Goal: Check status: Check status

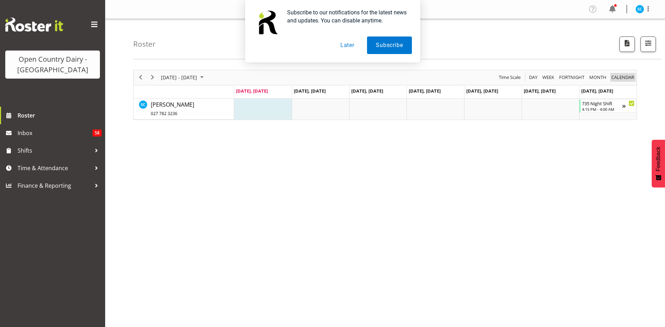
click at [624, 77] on span "calendar" at bounding box center [623, 77] width 24 height 9
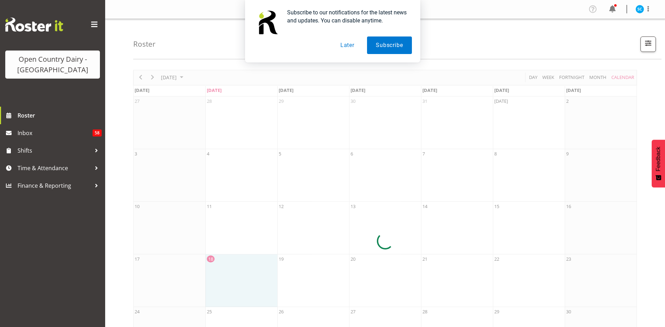
click at [347, 46] on button "Later" at bounding box center [348, 45] width 32 height 18
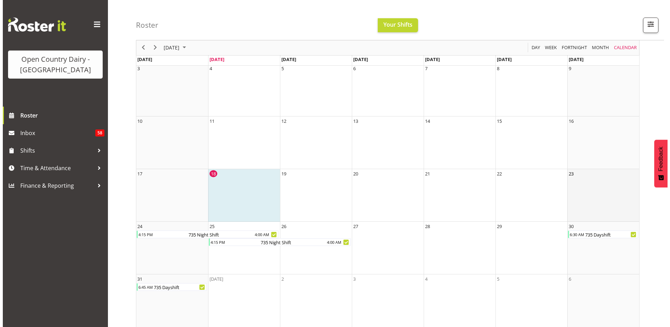
scroll to position [91, 0]
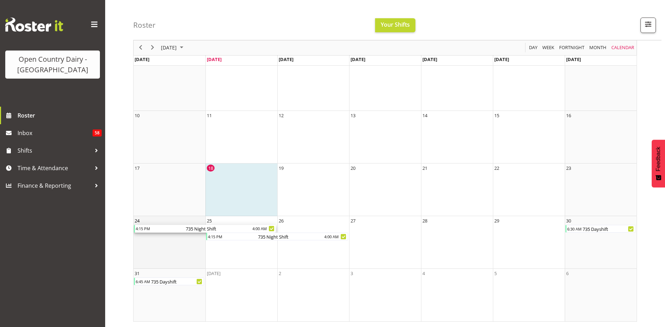
click at [159, 228] on div "735 Night Shift" at bounding box center [200, 229] width 101 height 8
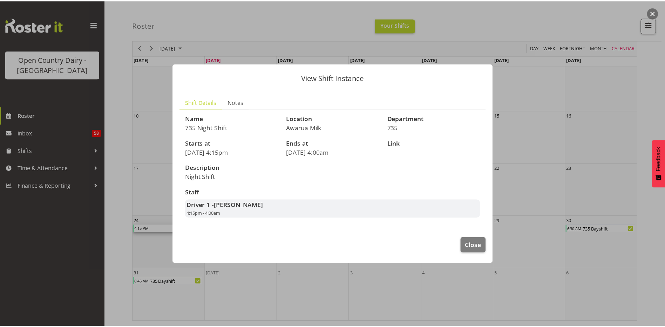
scroll to position [0, 0]
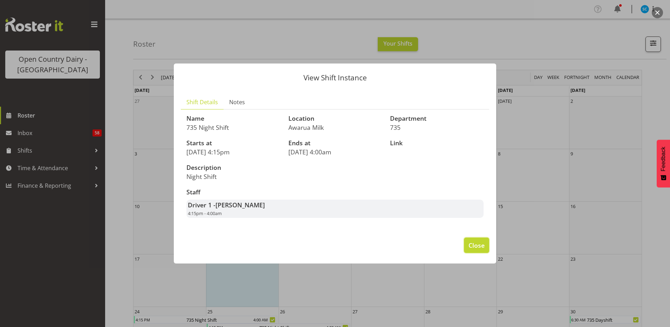
click at [476, 241] on span "Close" at bounding box center [477, 244] width 16 height 9
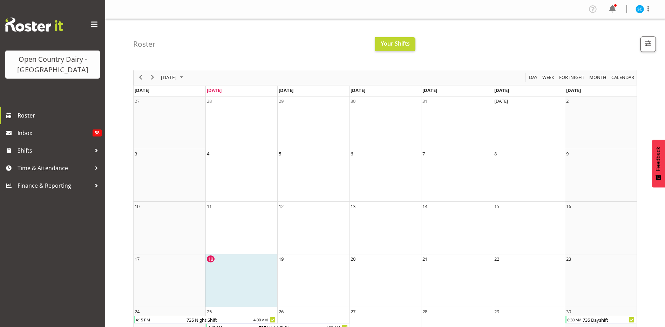
scroll to position [91, 0]
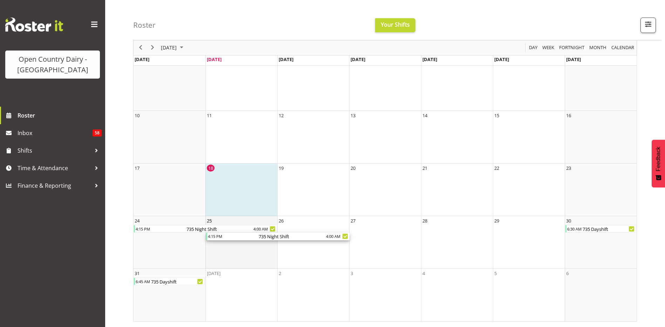
click at [273, 236] on div "735 Night Shift" at bounding box center [274, 236] width 103 height 8
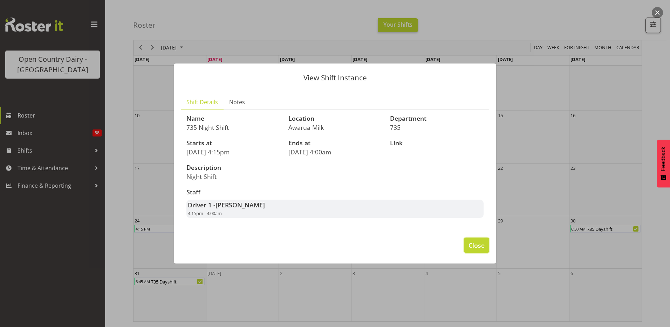
click at [478, 244] on span "Close" at bounding box center [477, 244] width 16 height 9
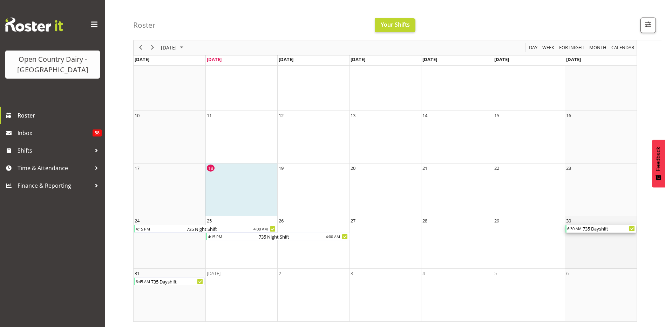
click at [591, 229] on div "735 Dayshift" at bounding box center [609, 229] width 54 height 8
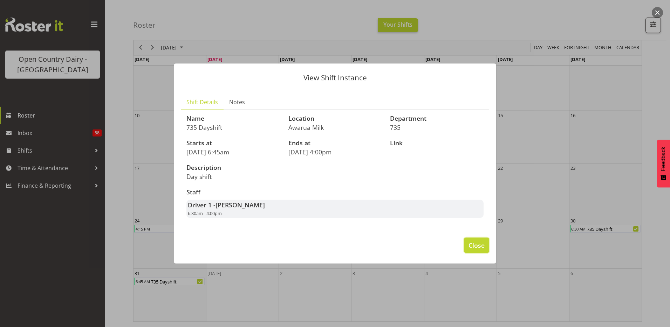
click at [471, 247] on span "Close" at bounding box center [477, 244] width 16 height 9
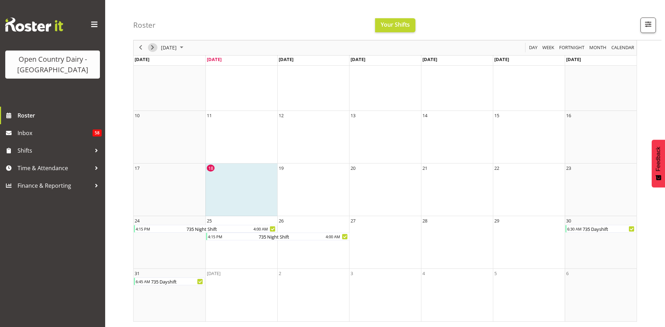
click at [151, 46] on span "Next" at bounding box center [152, 47] width 8 height 9
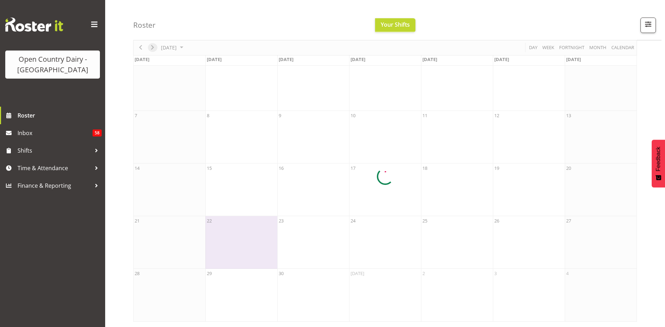
scroll to position [38, 0]
